Goal: Information Seeking & Learning: Find specific fact

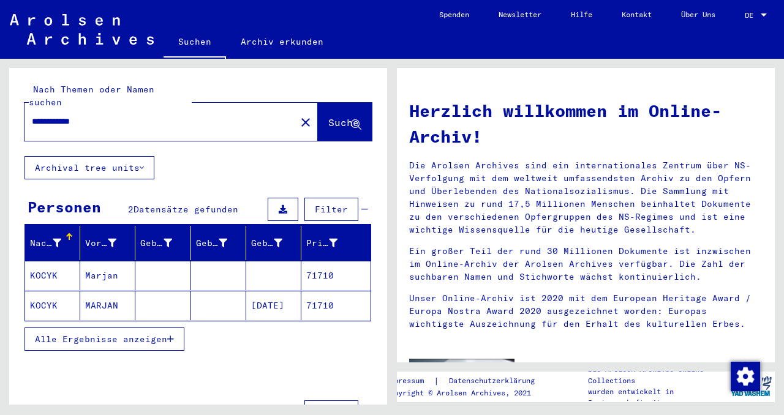
click at [51, 263] on mat-cell "KOCYK" at bounding box center [52, 275] width 55 height 29
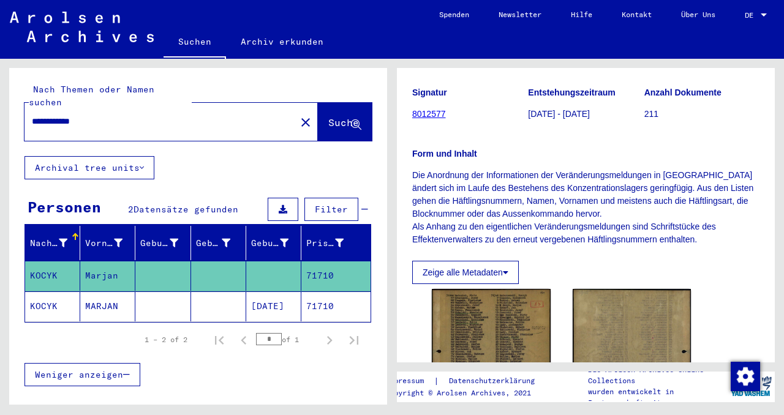
scroll to position [122, 0]
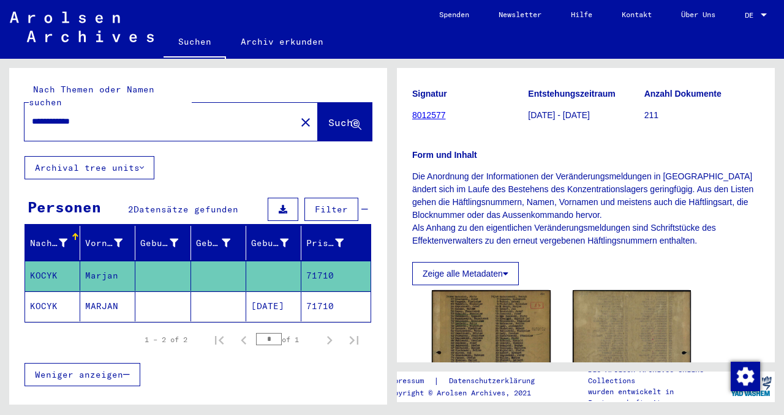
click at [43, 292] on mat-cell "KOCYK" at bounding box center [52, 307] width 55 height 30
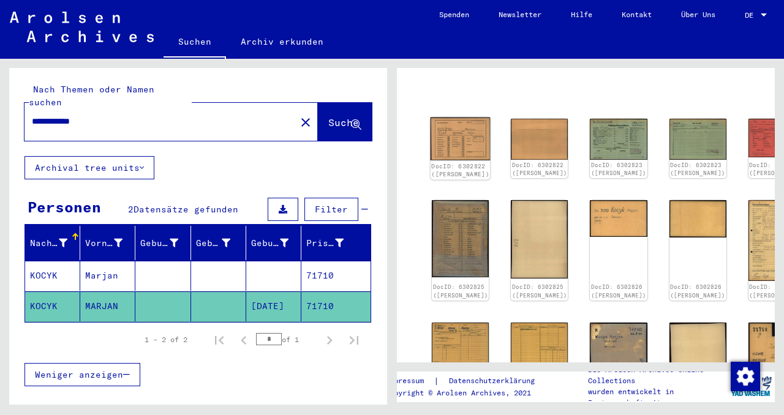
click at [452, 127] on img at bounding box center [461, 139] width 60 height 43
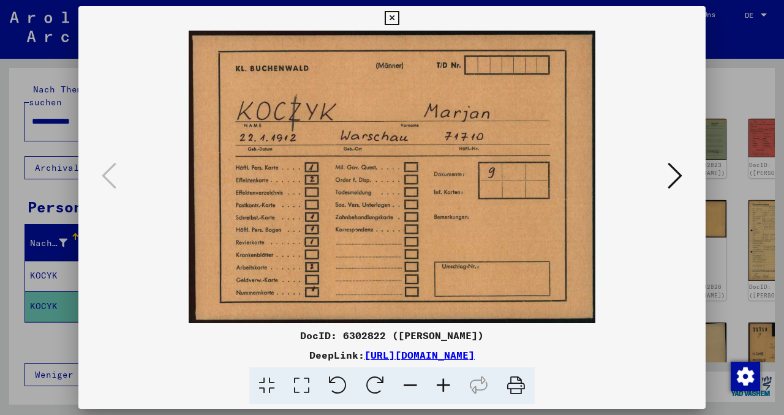
click at [671, 187] on icon at bounding box center [675, 175] width 15 height 29
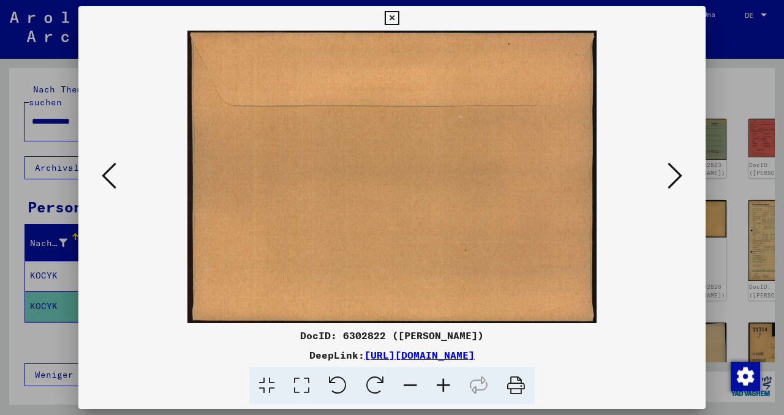
click at [671, 187] on icon at bounding box center [675, 175] width 15 height 29
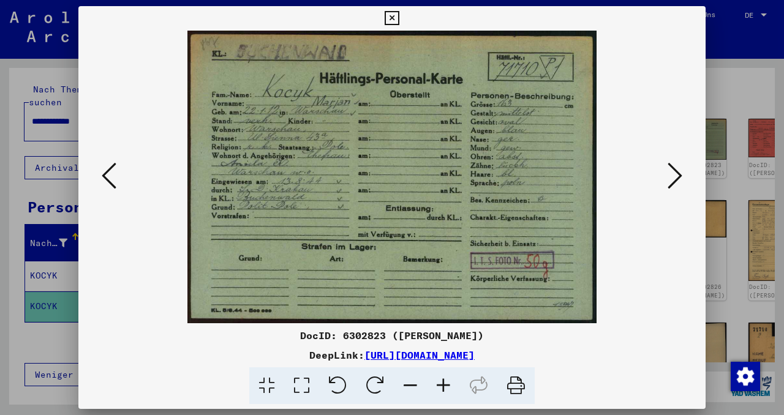
click at [680, 176] on icon at bounding box center [675, 175] width 15 height 29
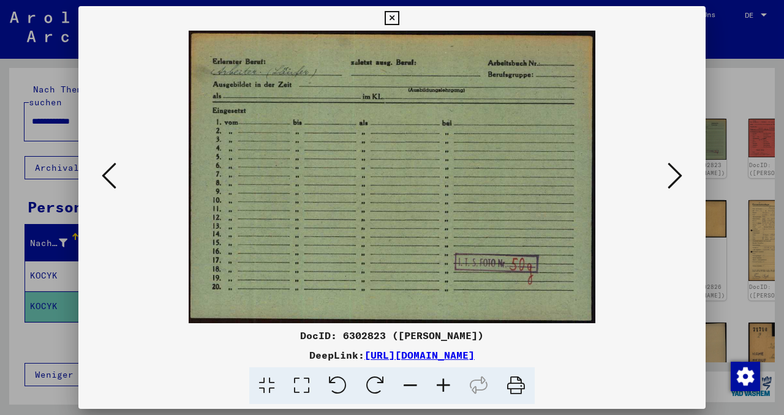
click at [680, 176] on icon at bounding box center [675, 175] width 15 height 29
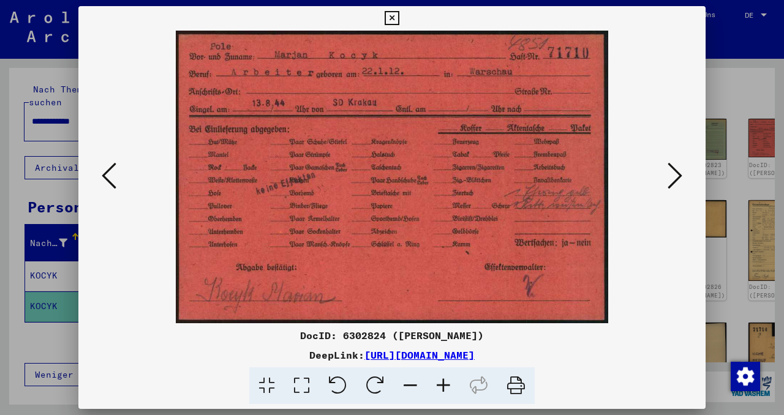
click at [680, 176] on icon at bounding box center [675, 175] width 15 height 29
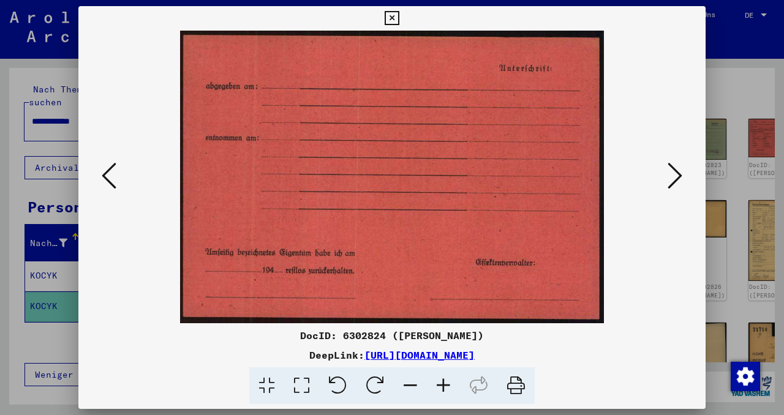
click at [680, 176] on icon at bounding box center [675, 175] width 15 height 29
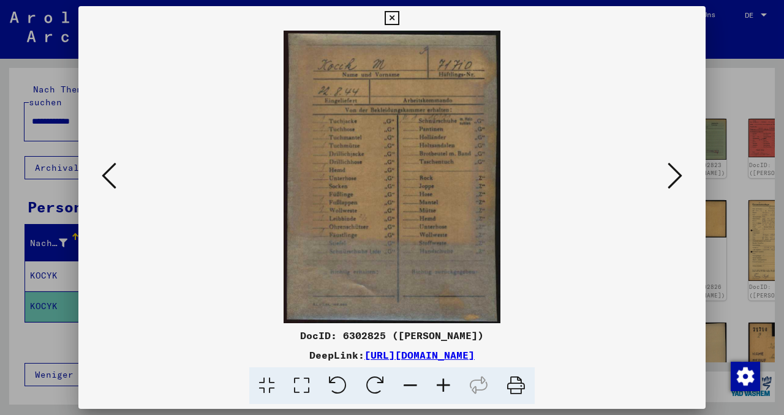
click at [680, 176] on icon at bounding box center [675, 175] width 15 height 29
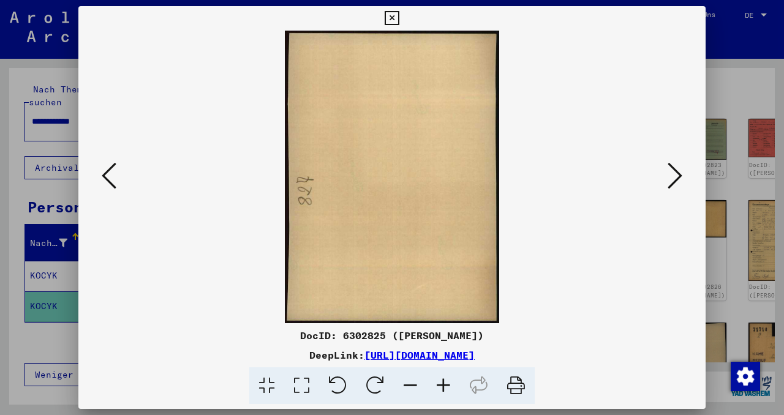
click at [680, 176] on icon at bounding box center [675, 175] width 15 height 29
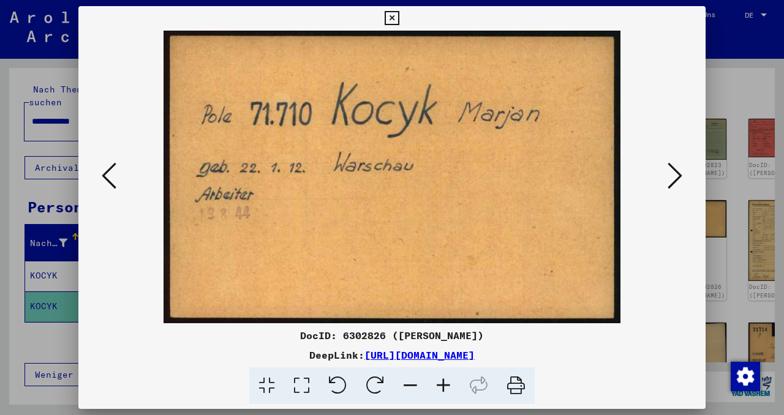
click at [680, 176] on icon at bounding box center [675, 175] width 15 height 29
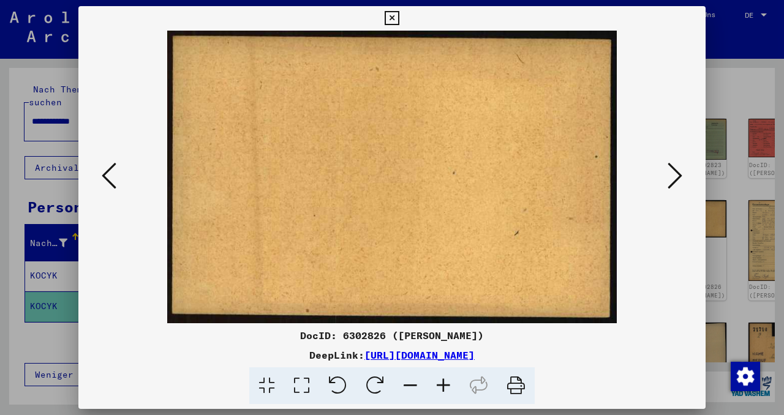
click at [680, 176] on icon at bounding box center [675, 175] width 15 height 29
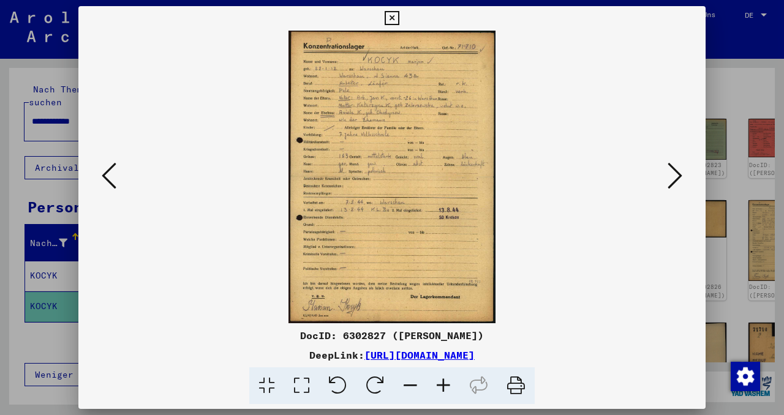
click at [669, 177] on icon at bounding box center [675, 175] width 15 height 29
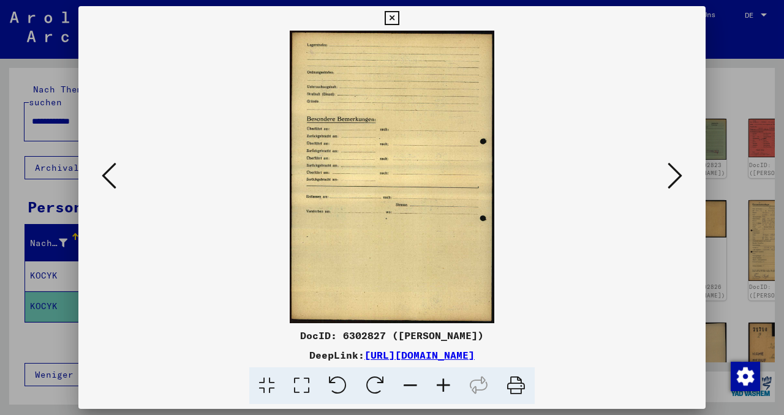
click at [669, 177] on icon at bounding box center [675, 175] width 15 height 29
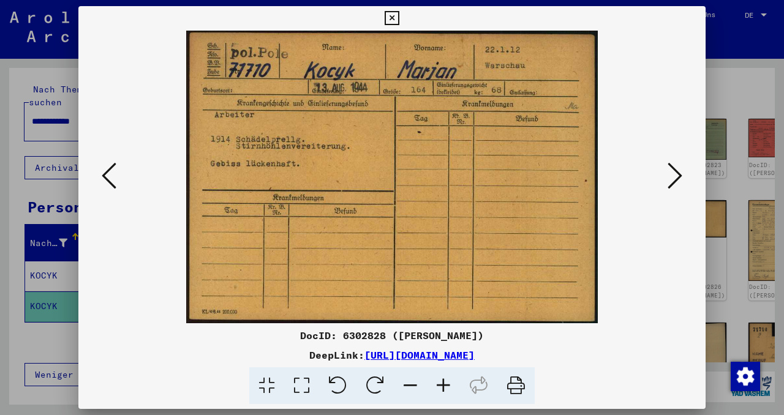
click at [391, 20] on icon at bounding box center [392, 18] width 14 height 15
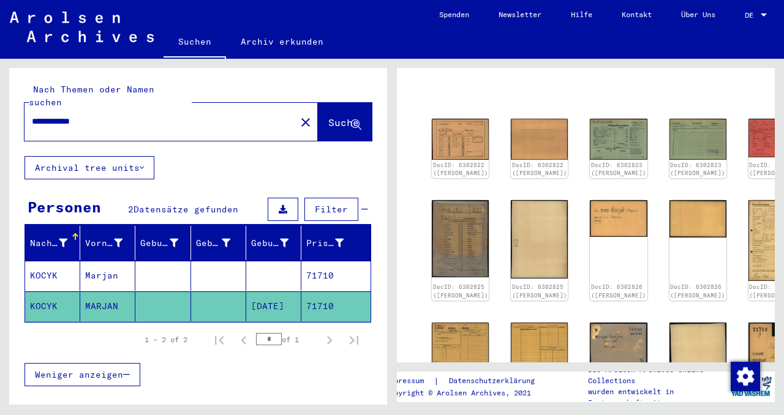
click at [101, 363] on button "Weniger anzeigen" at bounding box center [82, 374] width 116 height 23
